Goal: Transaction & Acquisition: Purchase product/service

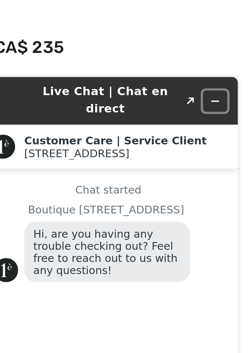
click at [88, 80] on icon "Minimize widget" at bounding box center [87, 82] width 5 height 5
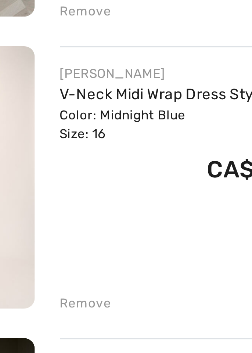
click at [84, 224] on link "V-Neck Midi Wrap Dress Style 254721" at bounding box center [119, 227] width 91 height 6
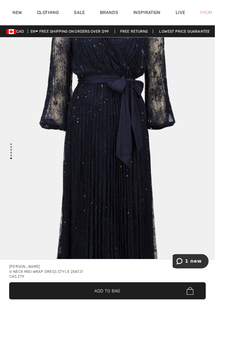
scroll to position [2029, 0]
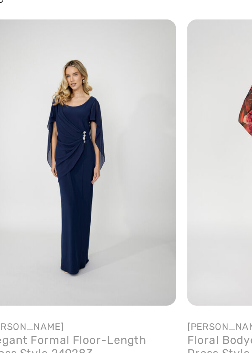
scroll to position [0, 233]
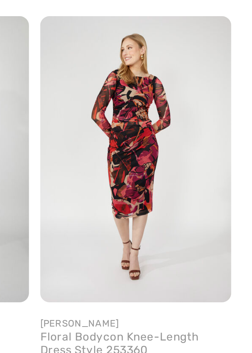
click at [188, 205] on img at bounding box center [207, 190] width 75 height 113
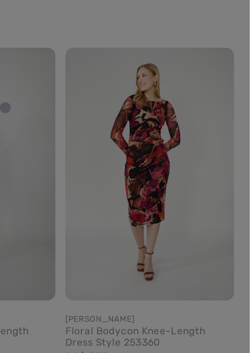
scroll to position [535, 0]
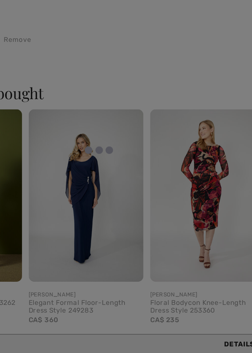
click at [120, 196] on div at bounding box center [126, 176] width 252 height 353
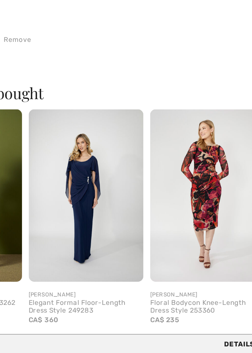
click at [121, 191] on img at bounding box center [127, 190] width 75 height 113
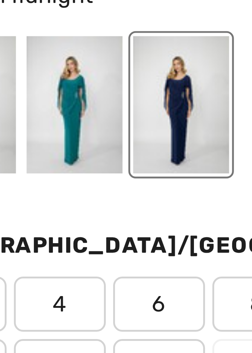
scroll to position [0, 0]
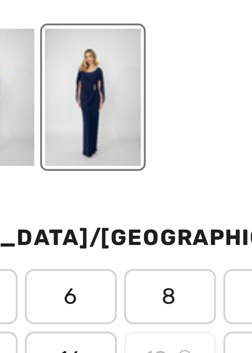
click at [163, 95] on div at bounding box center [153, 90] width 19 height 28
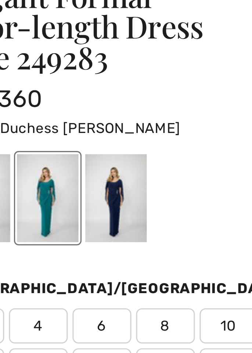
click at [185, 81] on div at bounding box center [174, 90] width 19 height 28
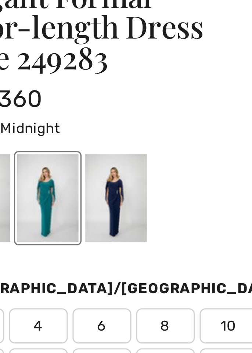
click at [142, 76] on div at bounding box center [132, 90] width 19 height 28
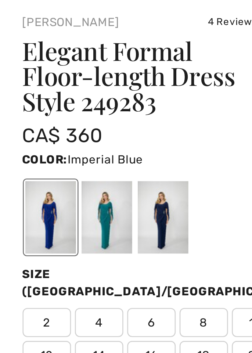
click at [185, 76] on div at bounding box center [174, 90] width 19 height 28
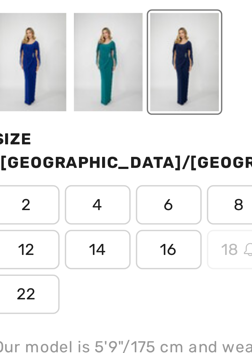
click at [163, 92] on div at bounding box center [153, 90] width 19 height 28
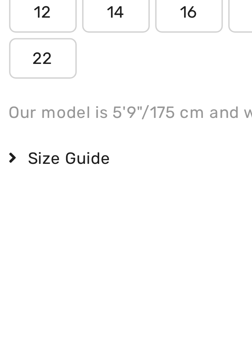
click at [149, 181] on span "Size Guide" at bounding box center [136, 182] width 28 height 7
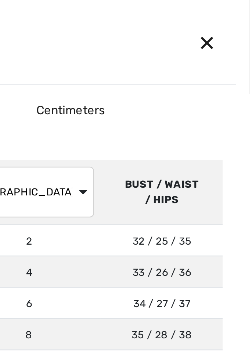
click at [232, 21] on div "✕" at bounding box center [232, 18] width 19 height 15
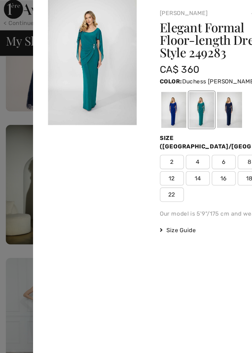
click at [8, 80] on div at bounding box center [126, 176] width 252 height 353
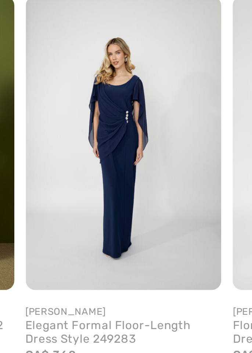
click at [121, 116] on img at bounding box center [127, 115] width 75 height 113
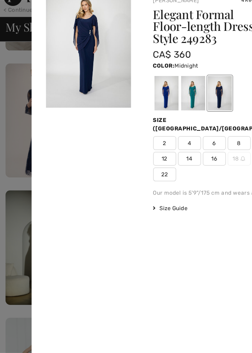
click at [4, 78] on div at bounding box center [126, 176] width 252 height 353
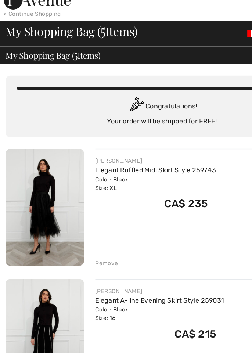
click at [8, 15] on img at bounding box center [29, 13] width 52 height 15
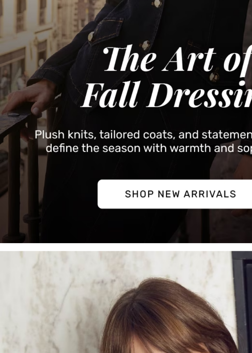
scroll to position [194, 0]
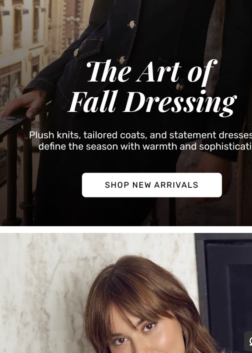
click at [97, 212] on img at bounding box center [126, 46] width 252 height 394
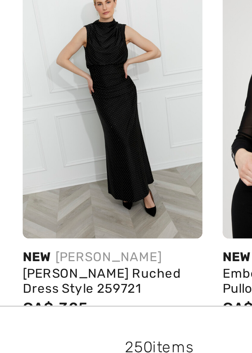
scroll to position [96, 0]
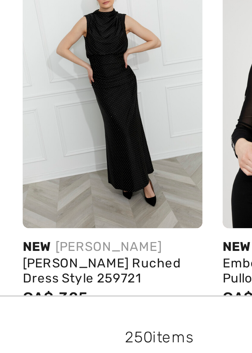
click at [32, 283] on img at bounding box center [39, 270] width 52 height 78
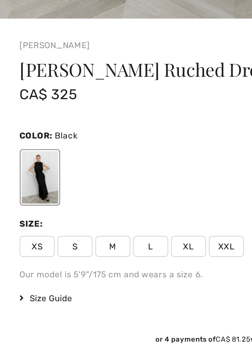
scroll to position [285, 0]
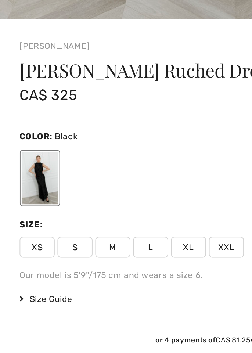
click at [121, 278] on div "Details Features Care Shipping" at bounding box center [125, 281] width 231 height 14
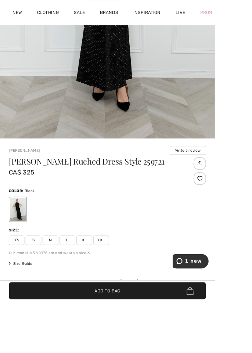
scroll to position [213, 0]
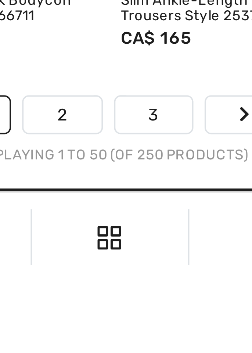
scroll to position [1655, 0]
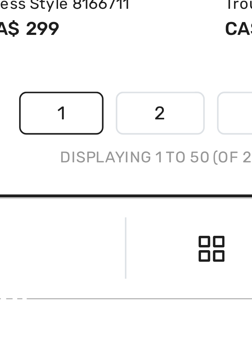
click at [109, 306] on link "2" at bounding box center [113, 308] width 20 height 10
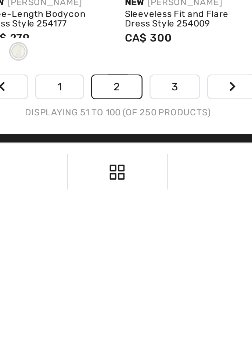
scroll to position [1663, 0]
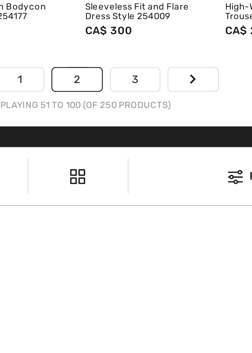
click at [148, 300] on link "3" at bounding box center [149, 301] width 20 height 10
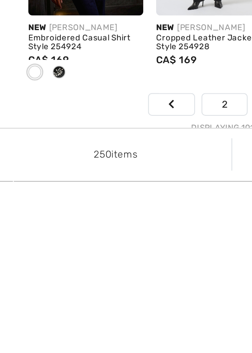
scroll to position [1647, 0]
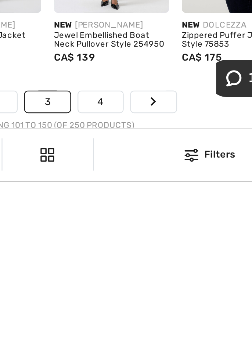
click at [149, 318] on link "4" at bounding box center [150, 317] width 20 height 10
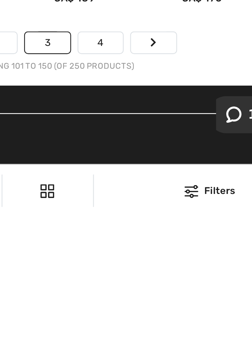
scroll to position [1691, 0]
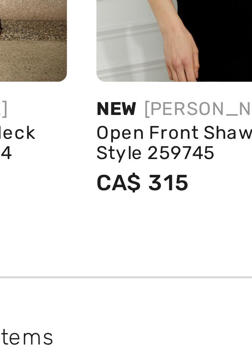
scroll to position [1395, 0]
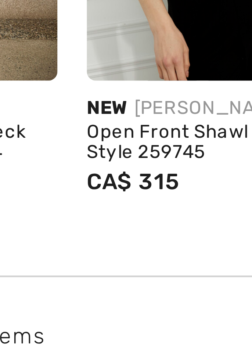
click at [71, 307] on span "CA$ 315" at bounding box center [80, 309] width 18 height 5
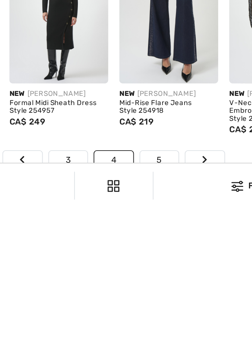
scroll to position [1638, 0]
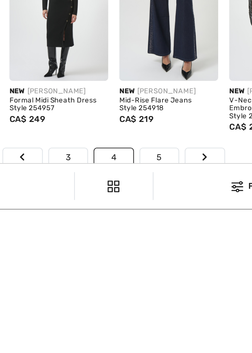
click at [146, 325] on link "5" at bounding box center [150, 326] width 20 height 10
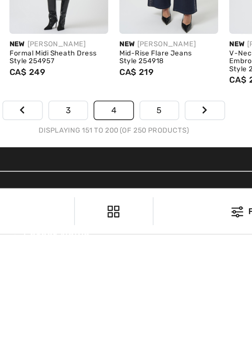
scroll to position [1681, 0]
